Goal: Task Accomplishment & Management: Use online tool/utility

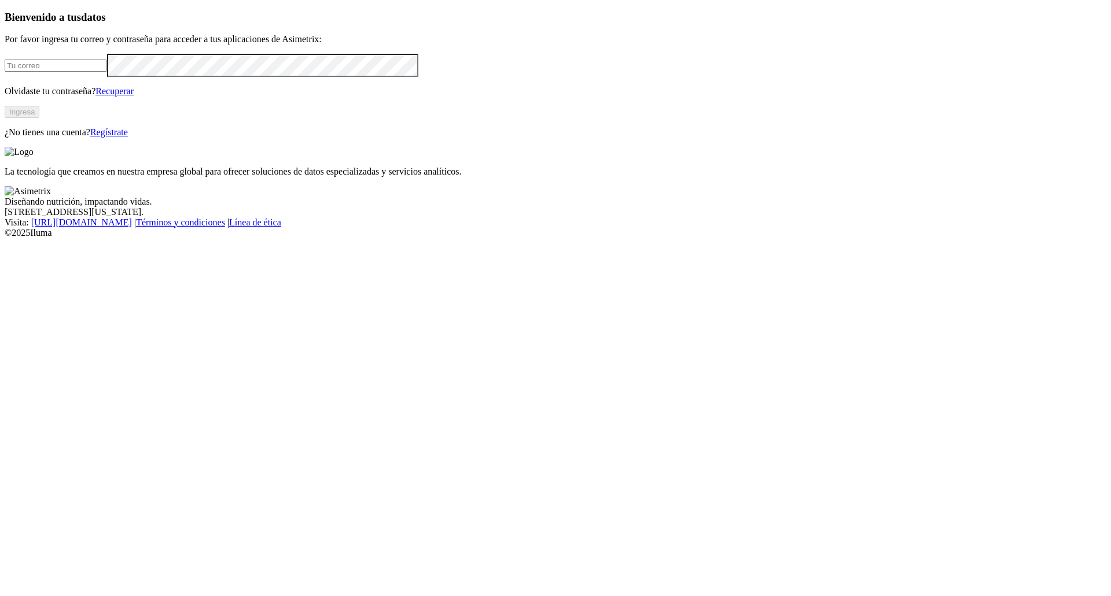
type input "scott.cachique@premexcorp.com"
click at [39, 118] on button "Ingresa" at bounding box center [22, 112] width 35 height 12
